Goal: Complete application form

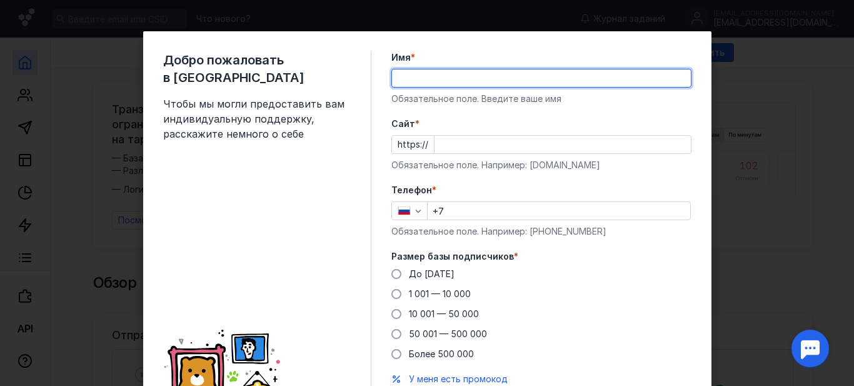
click at [444, 80] on input "Имя *" at bounding box center [541, 78] width 299 height 18
type input "Артем"
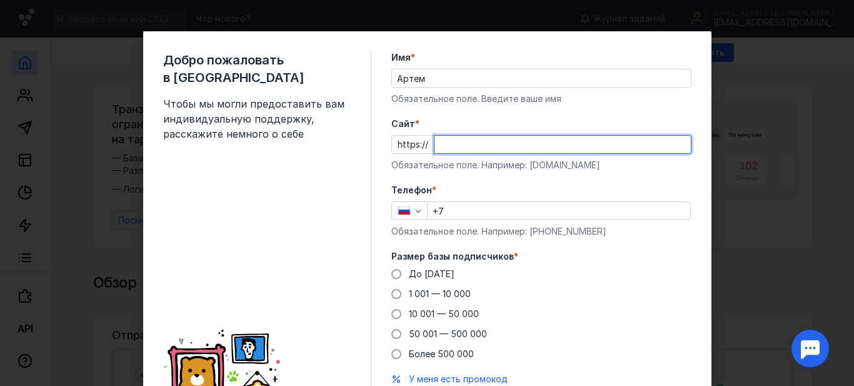
click at [469, 148] on input "Cайт *" at bounding box center [562, 145] width 256 height 18
click at [395, 274] on div "Размер базы подписчиков * До [DATE] 1 001 — 10 000 10 001 — 50 000 50 001 — 500…" at bounding box center [541, 305] width 300 height 110
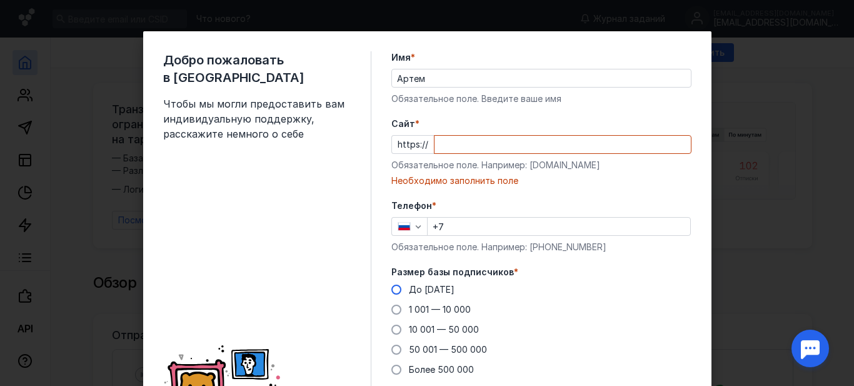
click at [398, 289] on label "До [DATE]" at bounding box center [422, 289] width 63 height 13
click at [0, 0] on input "До [DATE]" at bounding box center [0, 0] width 0 height 0
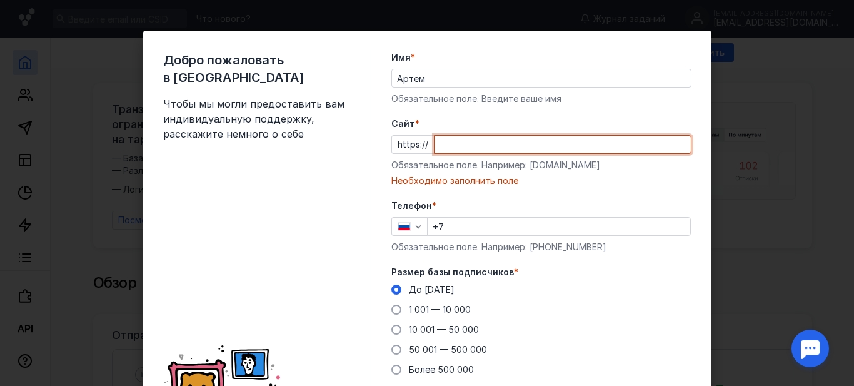
click at [466, 146] on input "Cайт *" at bounding box center [562, 145] width 256 height 18
type input "x"
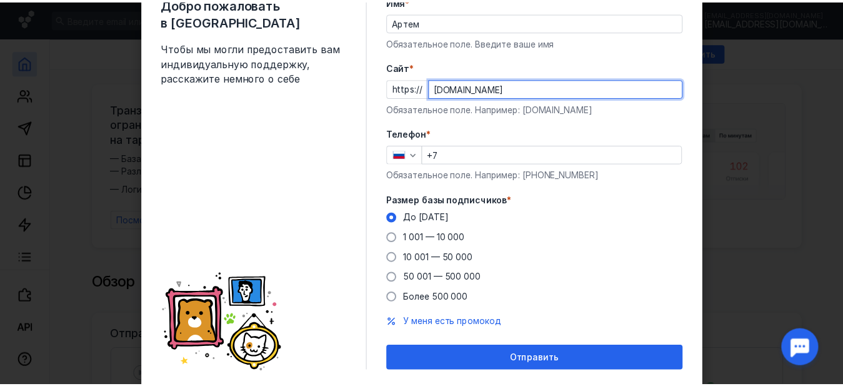
scroll to position [93, 0]
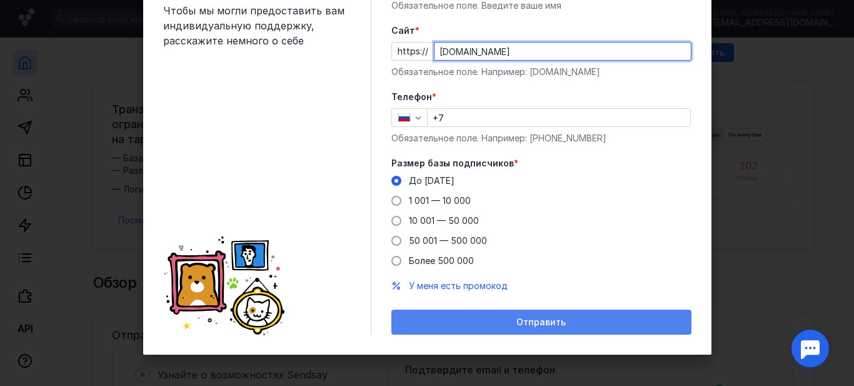
type input "[DOMAIN_NAME]"
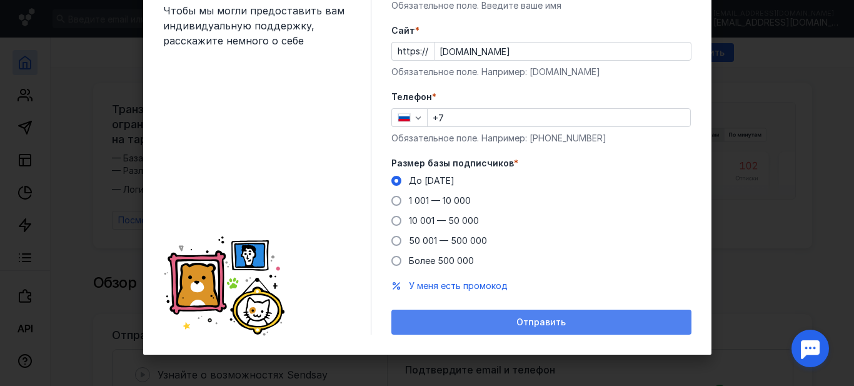
click at [508, 327] on div "Отправить" at bounding box center [542, 322] width 288 height 11
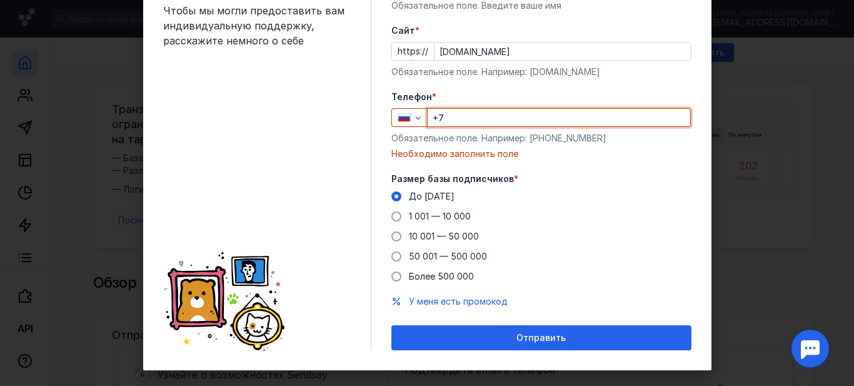
click at [466, 122] on input "+7" at bounding box center [559, 118] width 263 height 18
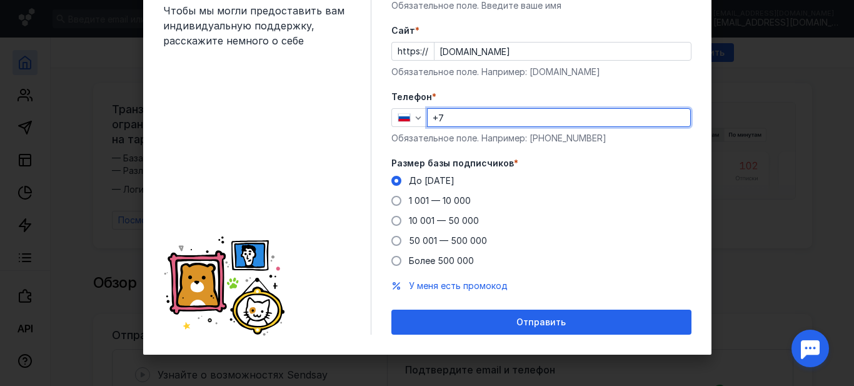
click at [518, 123] on input "+7" at bounding box center [559, 118] width 263 height 18
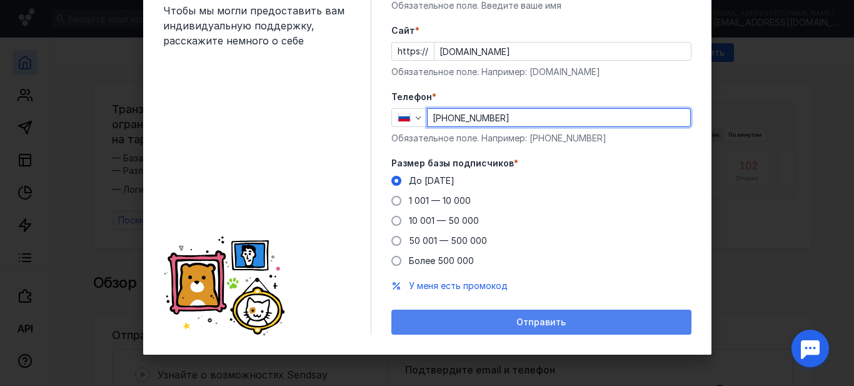
type input "[PHONE_NUMBER]"
click at [593, 319] on div "Отправить" at bounding box center [542, 322] width 288 height 11
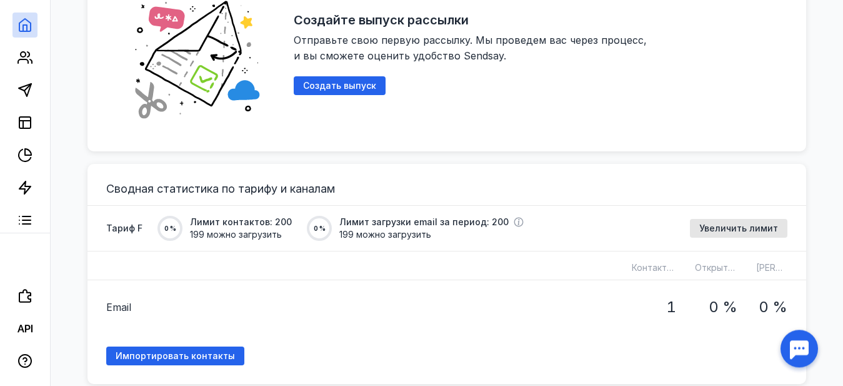
scroll to position [850, 0]
